Goal: Task Accomplishment & Management: Manage account settings

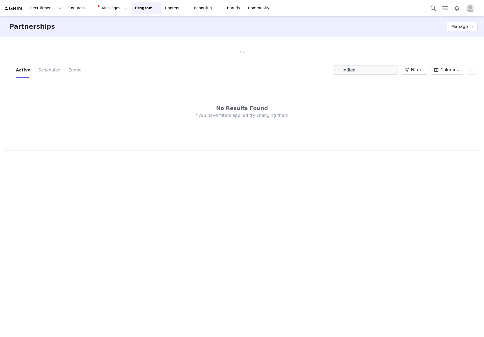
click at [135, 12] on button "Program Program" at bounding box center [147, 8] width 30 height 12
click at [133, 24] on p "Activations" at bounding box center [138, 24] width 20 height 6
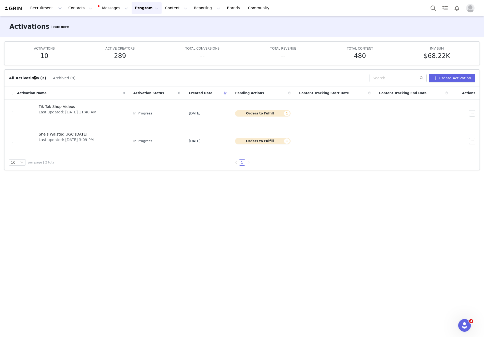
click at [61, 77] on button "Archived (8)" at bounding box center [64, 78] width 23 height 8
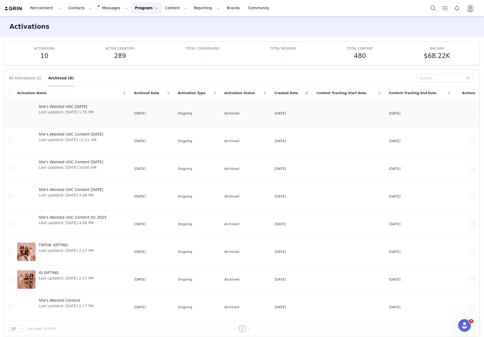
click at [70, 109] on span "Last updated: [DATE] 1:55 PM" at bounding box center [66, 112] width 55 height 6
